Goal: Task Accomplishment & Management: Use online tool/utility

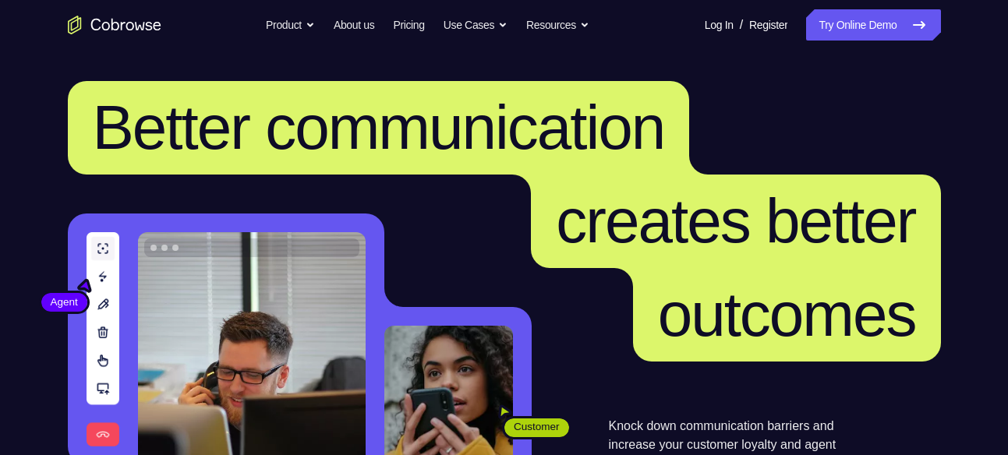
drag, startPoint x: 0, startPoint y: 0, endPoint x: 94, endPoint y: 30, distance: 98.1
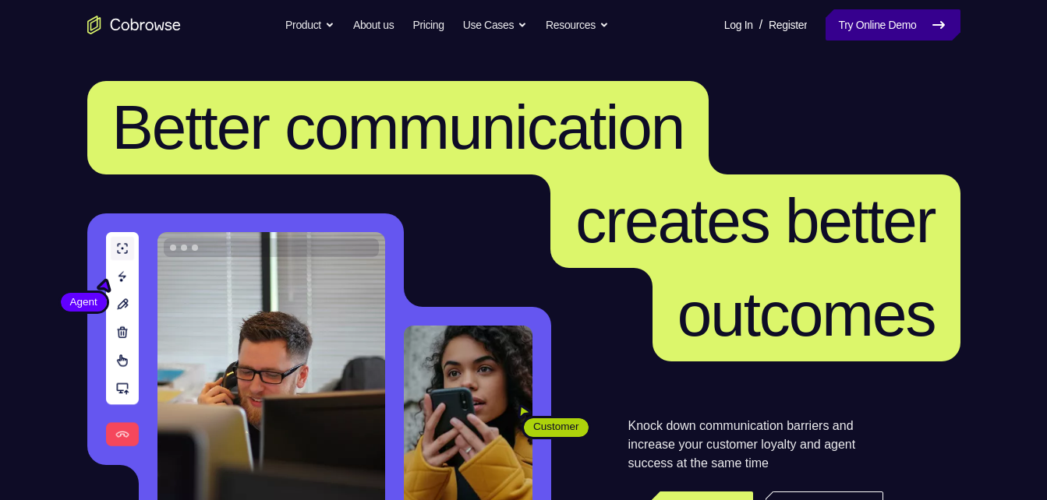
click at [870, 30] on link "Try Online Demo" at bounding box center [892, 24] width 134 height 31
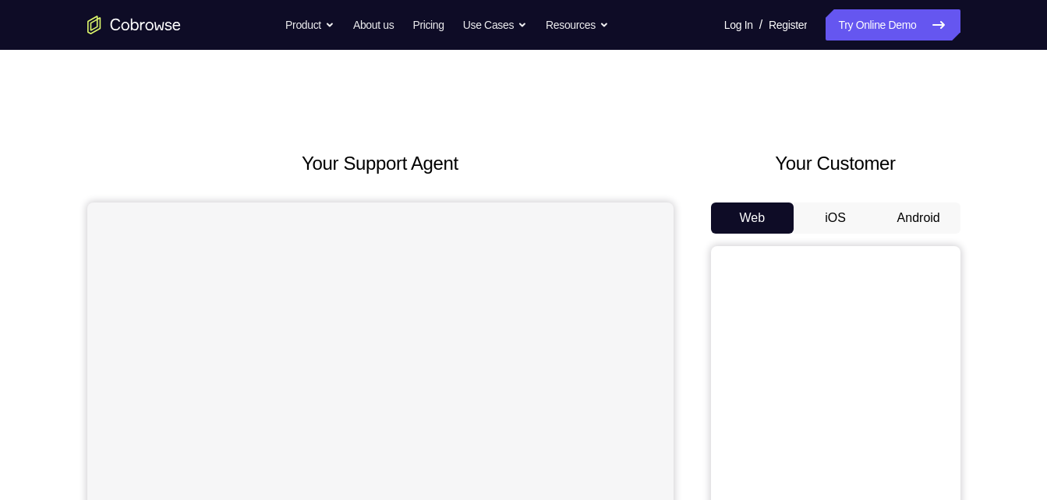
click at [922, 217] on button "Android" at bounding box center [918, 218] width 83 height 31
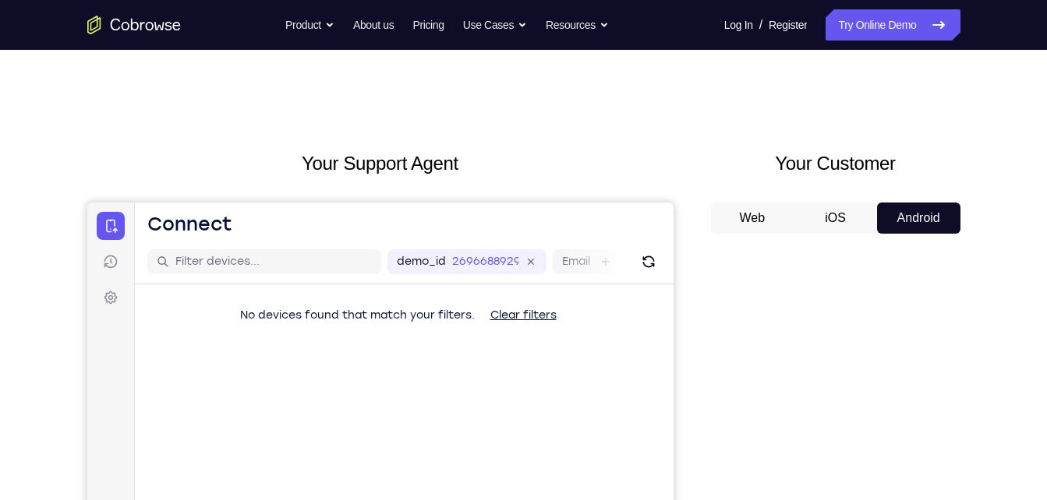
scroll to position [119, 0]
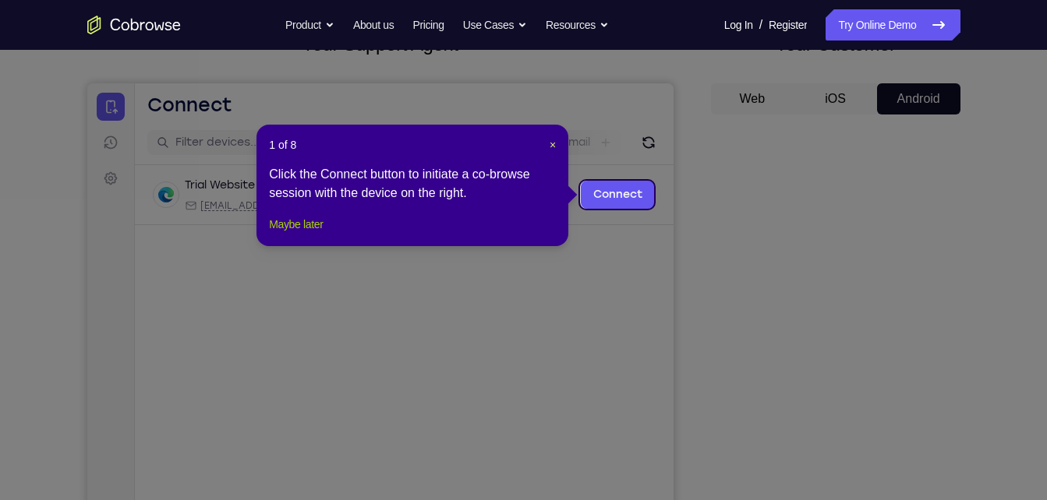
click at [285, 234] on button "Maybe later" at bounding box center [296, 224] width 54 height 19
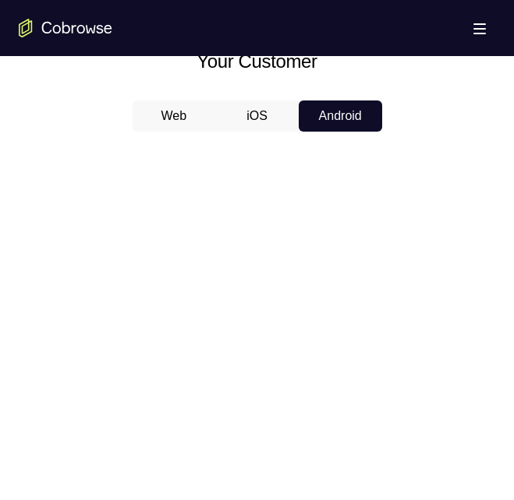
scroll to position [697, 0]
